Goal: Transaction & Acquisition: Obtain resource

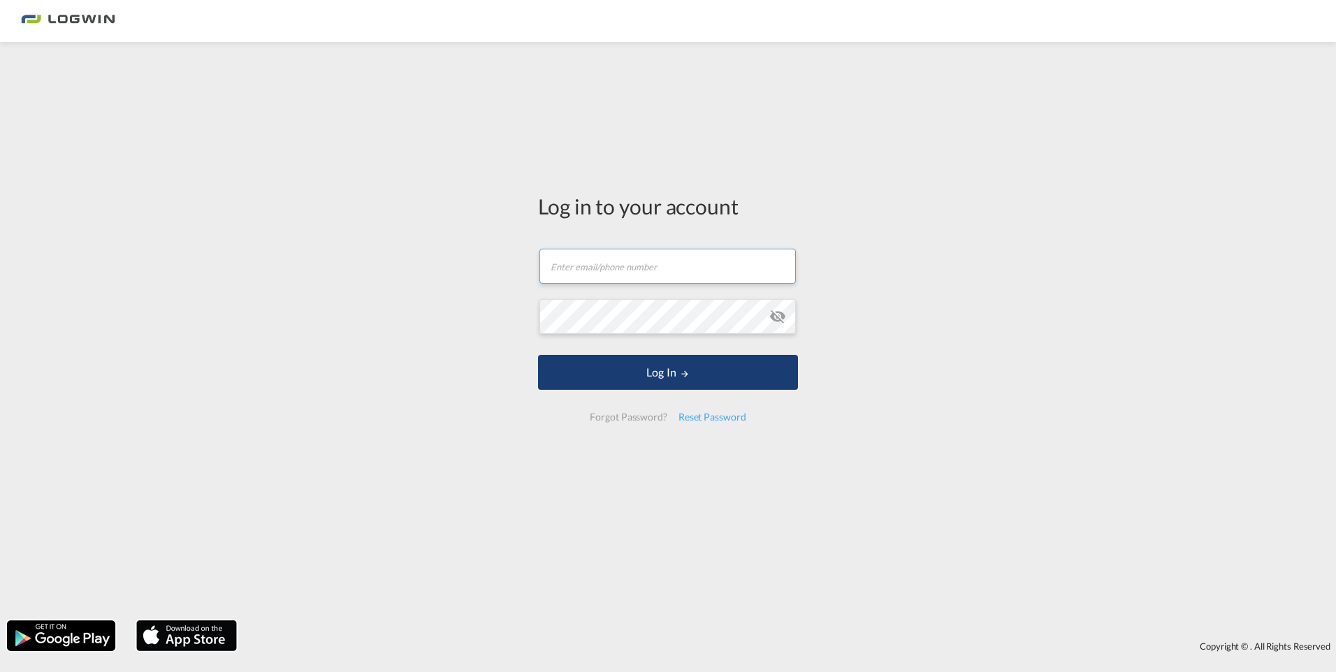
type input "[PERSON_NAME][EMAIL_ADDRESS][PERSON_NAME][DOMAIN_NAME]"
click at [639, 372] on button "Log In" at bounding box center [668, 372] width 260 height 35
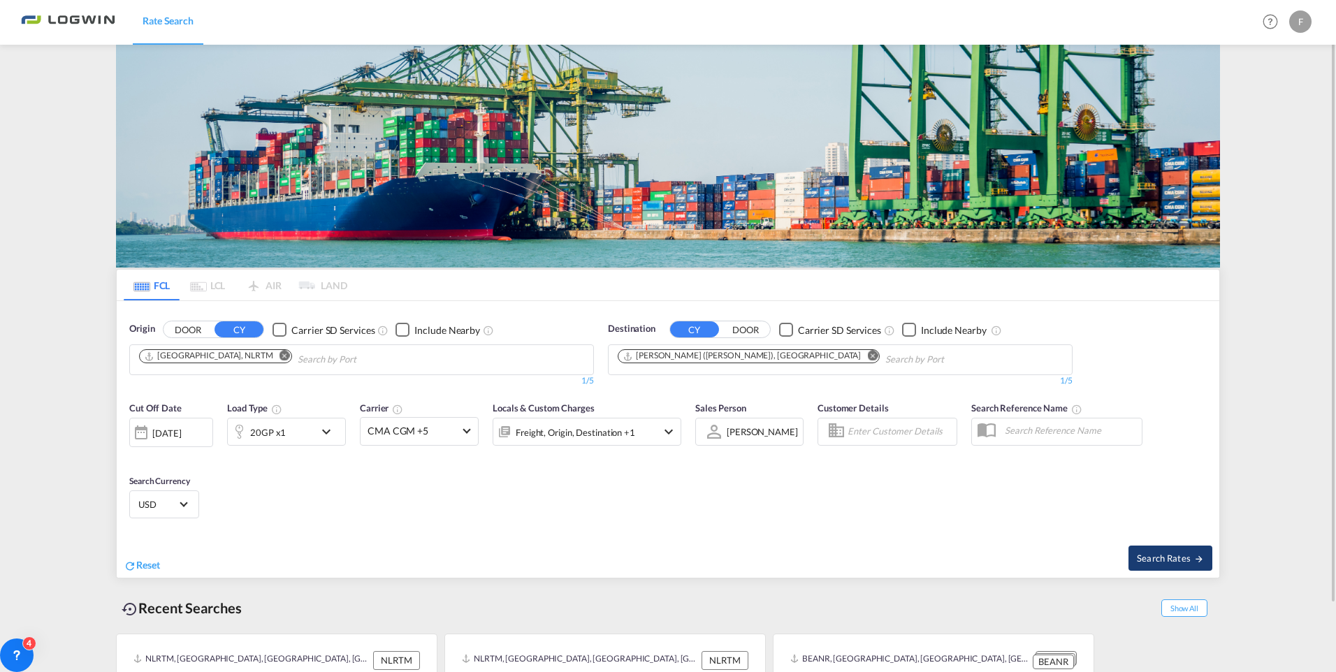
click at [1163, 561] on span "Search Rates" at bounding box center [1170, 558] width 67 height 11
type input "NLRTM to INNSA / [DATE]"
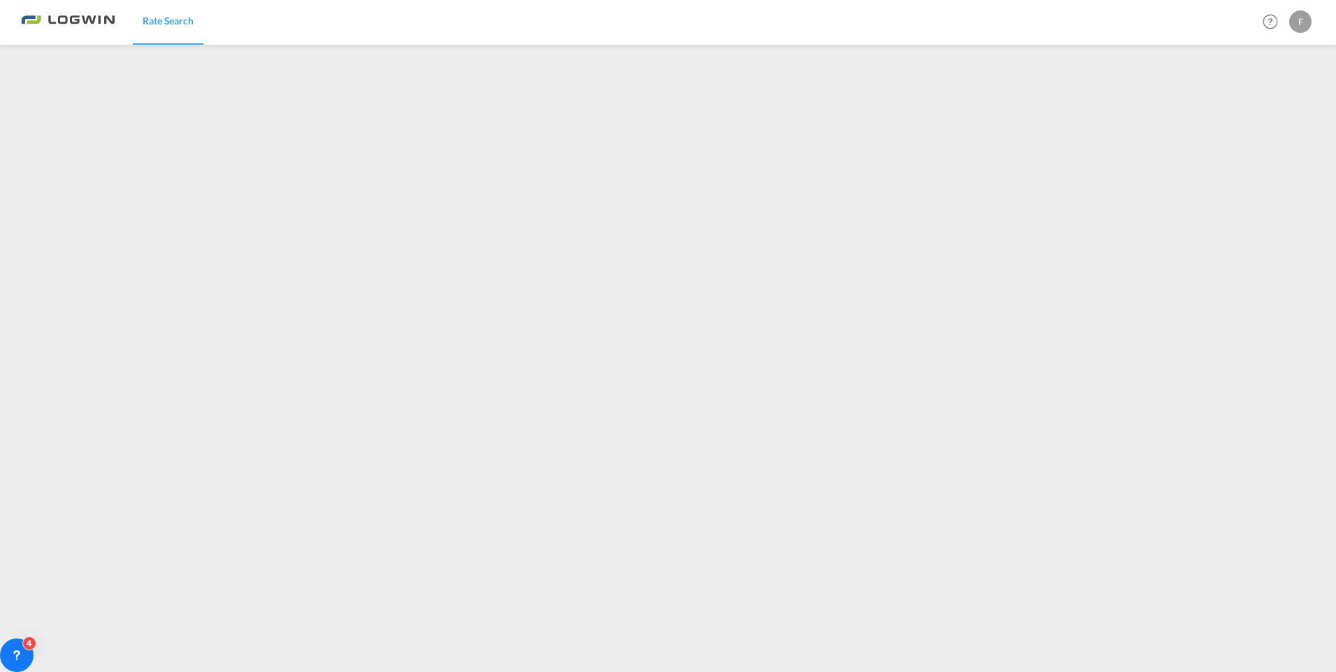
click at [1298, 26] on div "F" at bounding box center [1300, 21] width 22 height 22
click at [1269, 103] on button "Logout" at bounding box center [1284, 107] width 91 height 28
type input "[PERSON_NAME][EMAIL_ADDRESS][PERSON_NAME][DOMAIN_NAME]"
